Goal: Book appointment/travel/reservation

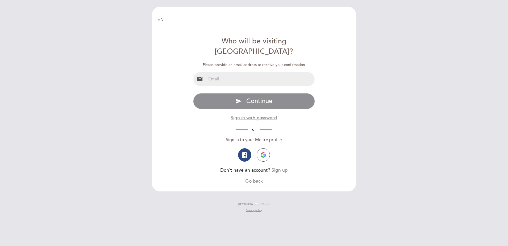
click at [246, 72] on input "email" at bounding box center [260, 79] width 109 height 14
type input "[PERSON_NAME][EMAIL_ADDRESS][PERSON_NAME][DOMAIN_NAME]"
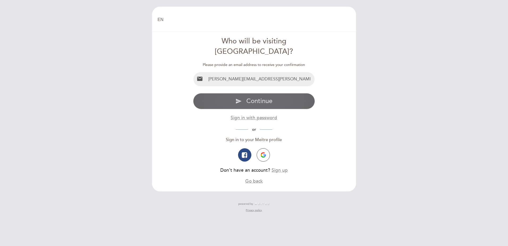
click at [260, 97] on span "Continue" at bounding box center [259, 101] width 26 height 8
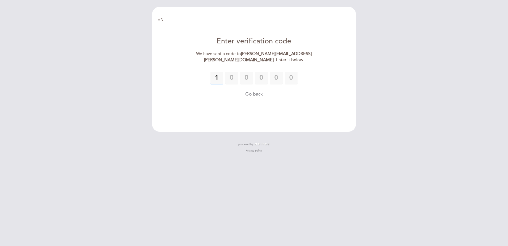
type input "1"
type input "8"
type input "1"
type input "2"
type input "5"
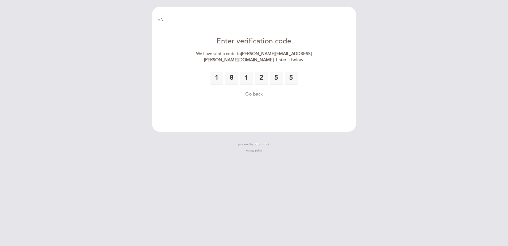
type input "5"
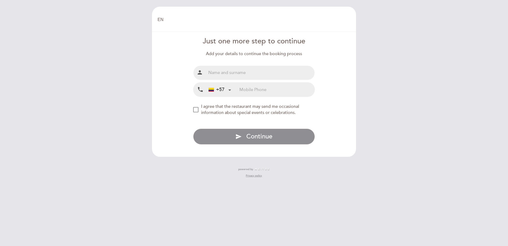
click at [261, 71] on input "text" at bounding box center [260, 73] width 109 height 14
type input "[PERSON_NAME]"
click at [247, 92] on input "tel" at bounding box center [277, 89] width 75 height 14
type input "3185827928"
click at [194, 111] on div "NEW_MODAL_AGREE_RESTAURANT_SEND_OCCASIONAL_INFO" at bounding box center [195, 109] width 5 height 5
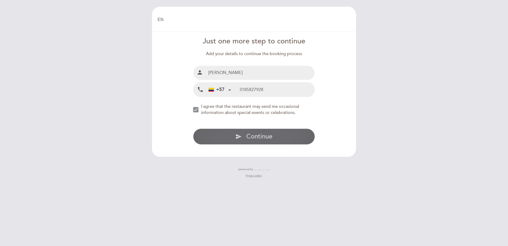
click at [226, 133] on button "send Continue" at bounding box center [254, 136] width 122 height 16
